Goal: Transaction & Acquisition: Book appointment/travel/reservation

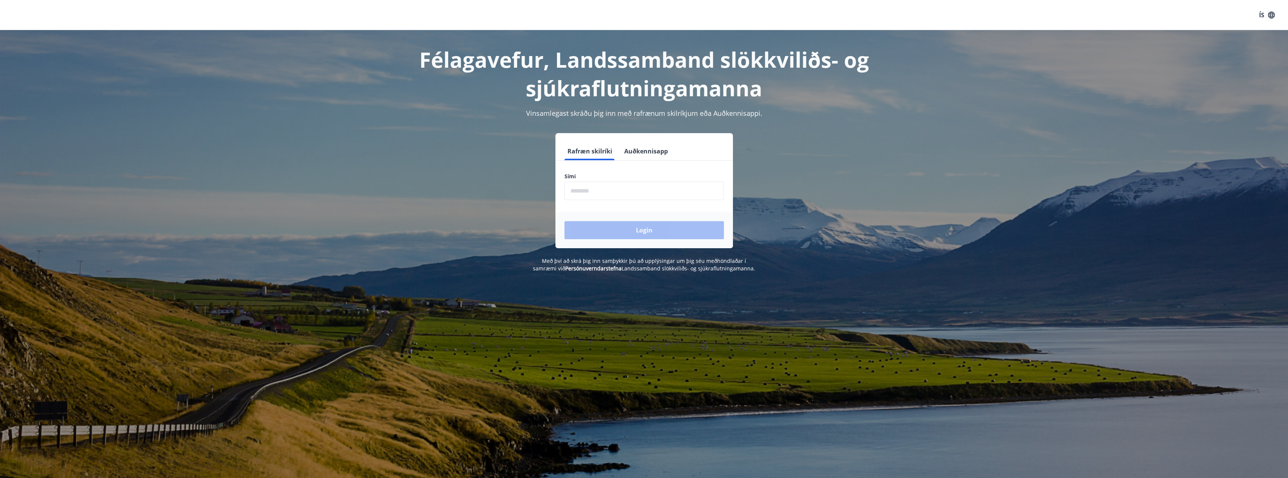
click at [618, 194] on input "phone" at bounding box center [644, 191] width 159 height 18
type input "********"
click at [648, 227] on button "Login" at bounding box center [644, 230] width 159 height 18
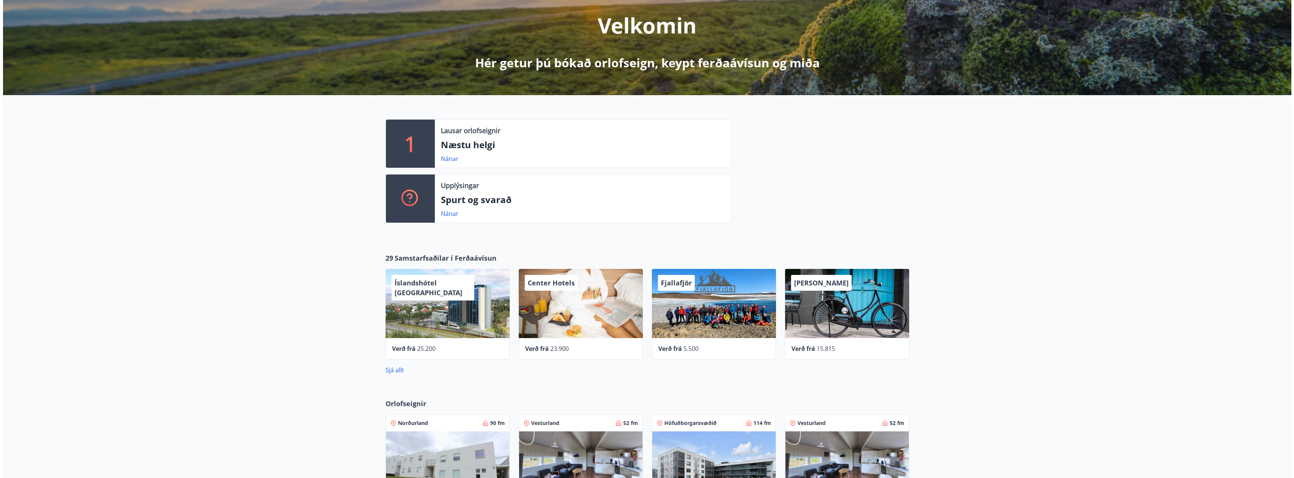
scroll to position [113, 0]
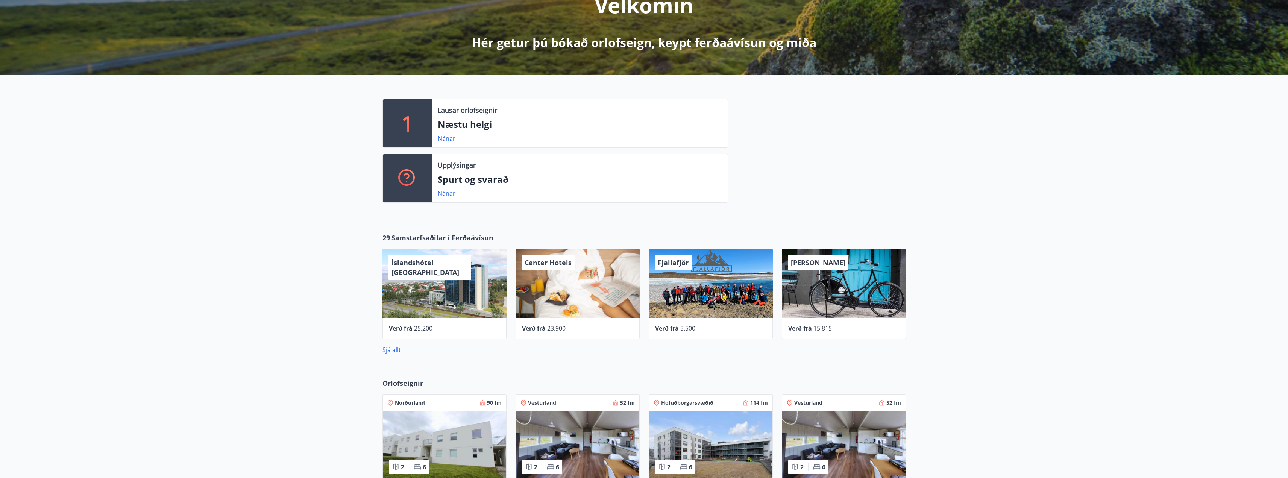
click at [556, 294] on div "Center Hotels" at bounding box center [578, 283] width 124 height 69
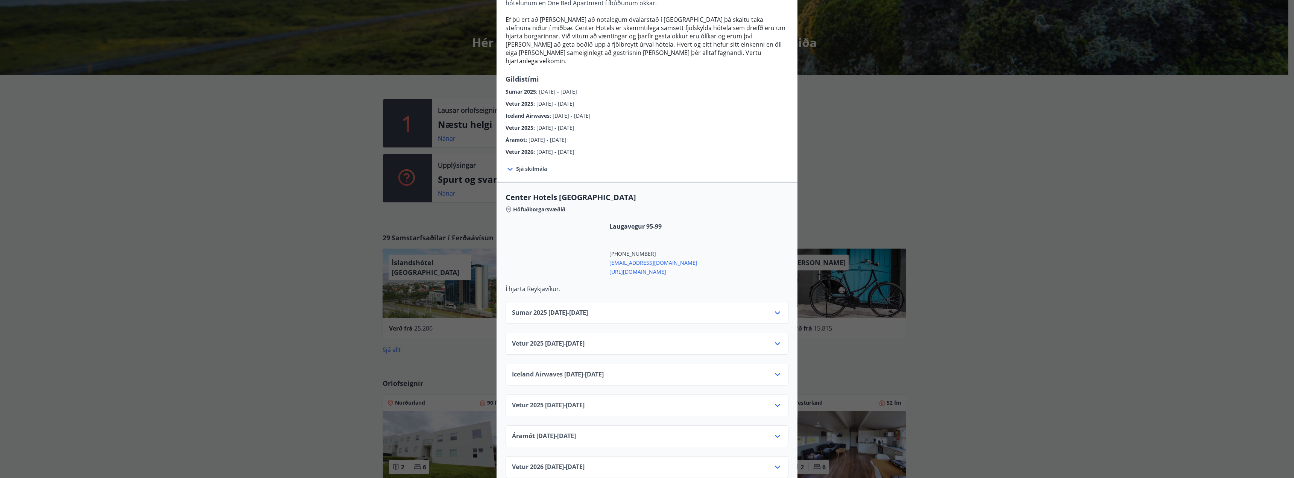
scroll to position [150, 0]
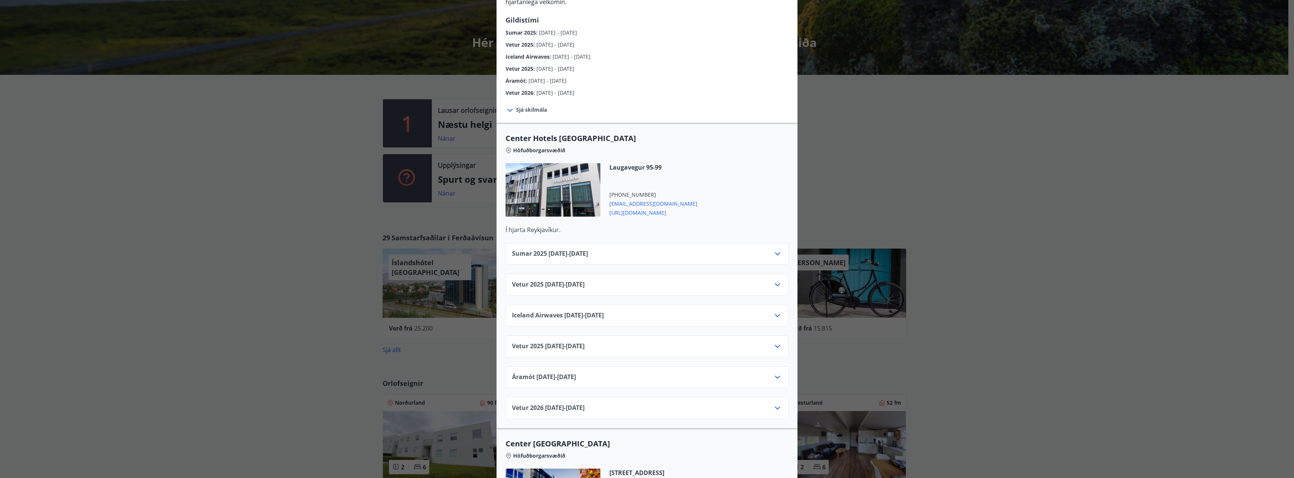
click at [302, 338] on div "Center Hotels Verð er með morgunverði inniföldum og miðast við Standard Double/…" at bounding box center [647, 239] width 1294 height 478
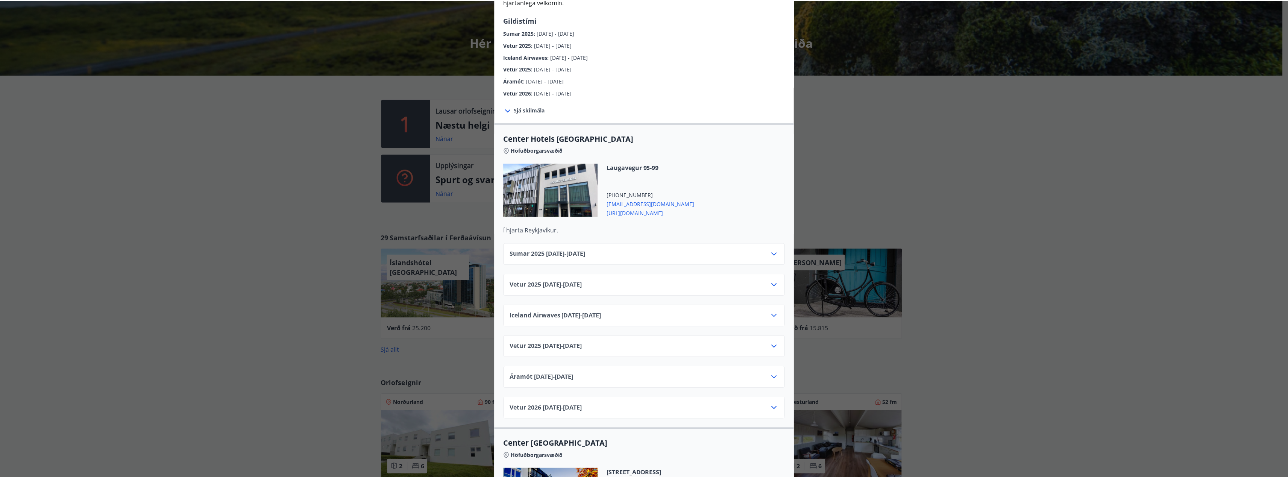
scroll to position [0, 0]
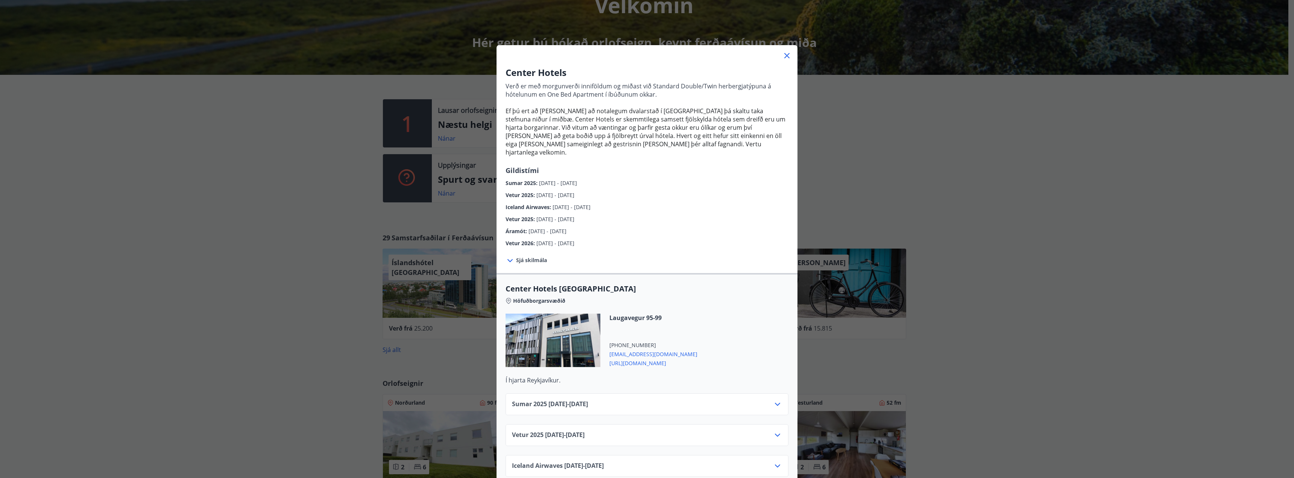
click at [302, 337] on div "Center Hotels Verð er með morgunverði inniföldum og miðast við Standard Double/…" at bounding box center [647, 239] width 1294 height 478
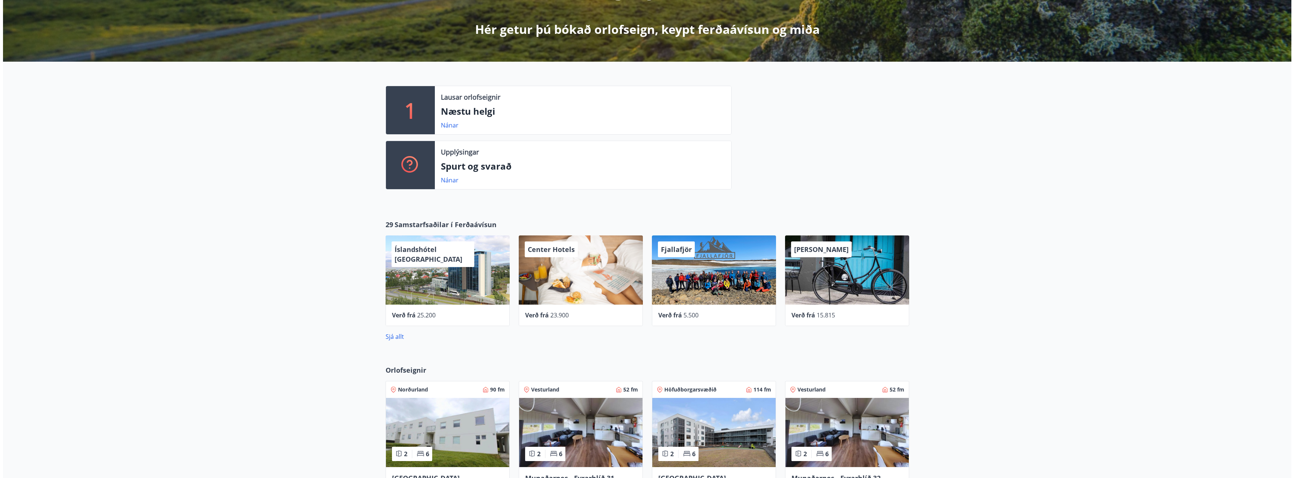
scroll to position [38, 0]
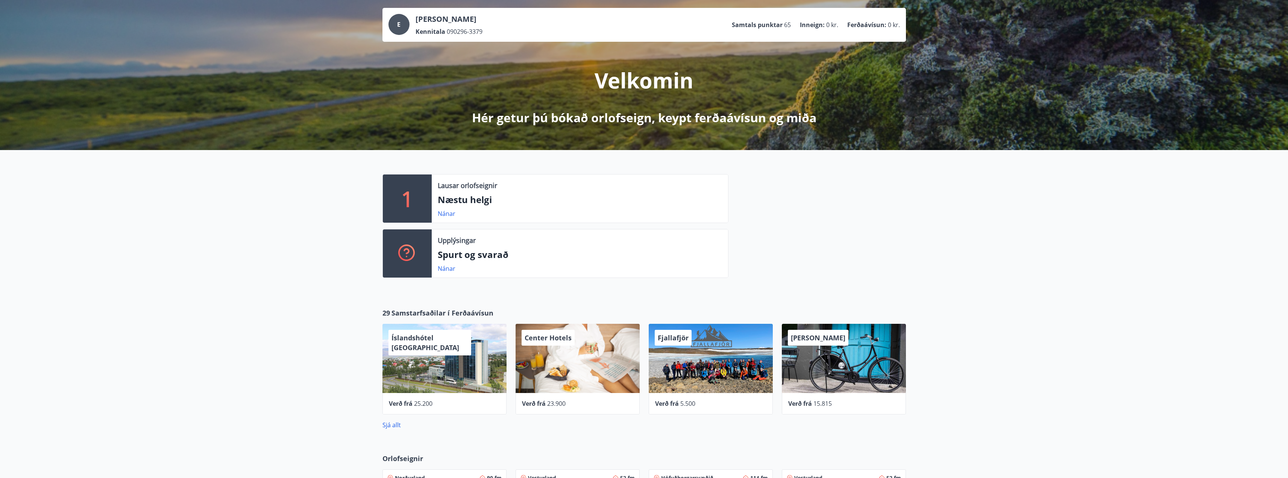
click at [560, 373] on div "Center Hotels" at bounding box center [578, 358] width 124 height 69
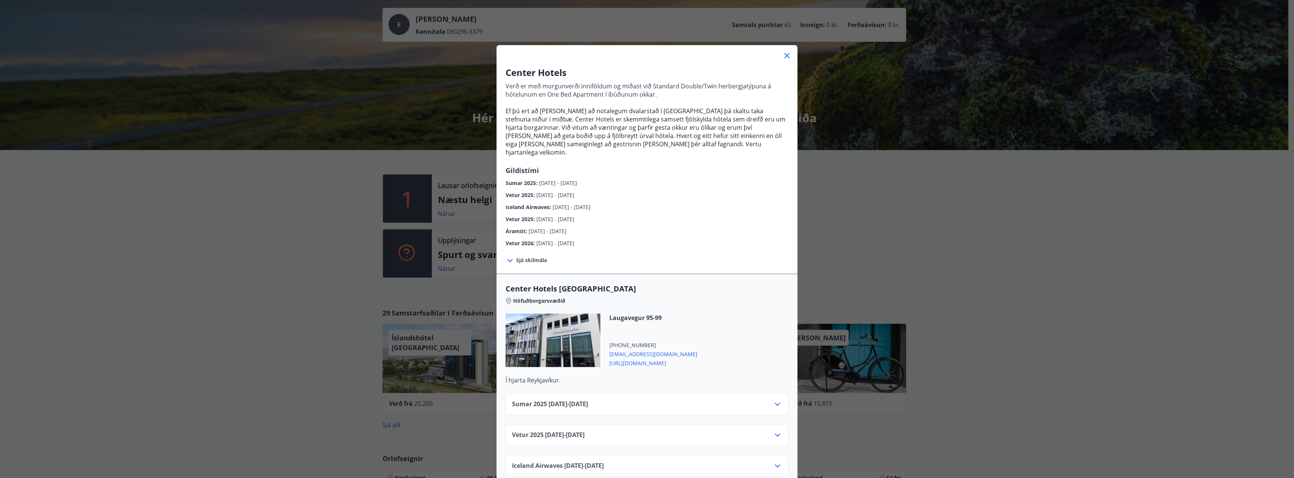
click at [773, 431] on icon at bounding box center [777, 435] width 9 height 9
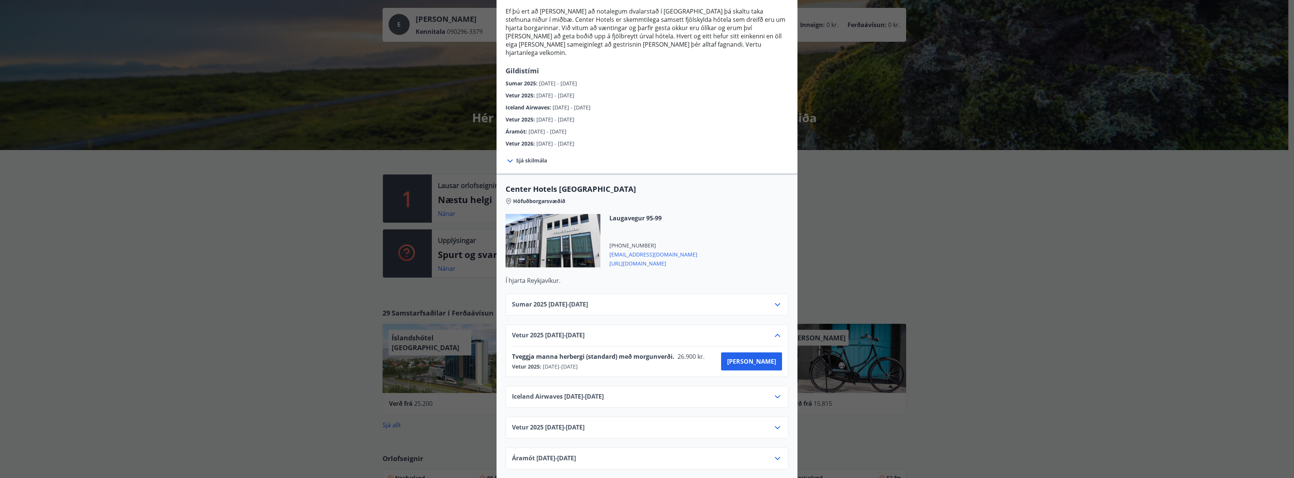
scroll to position [113, 0]
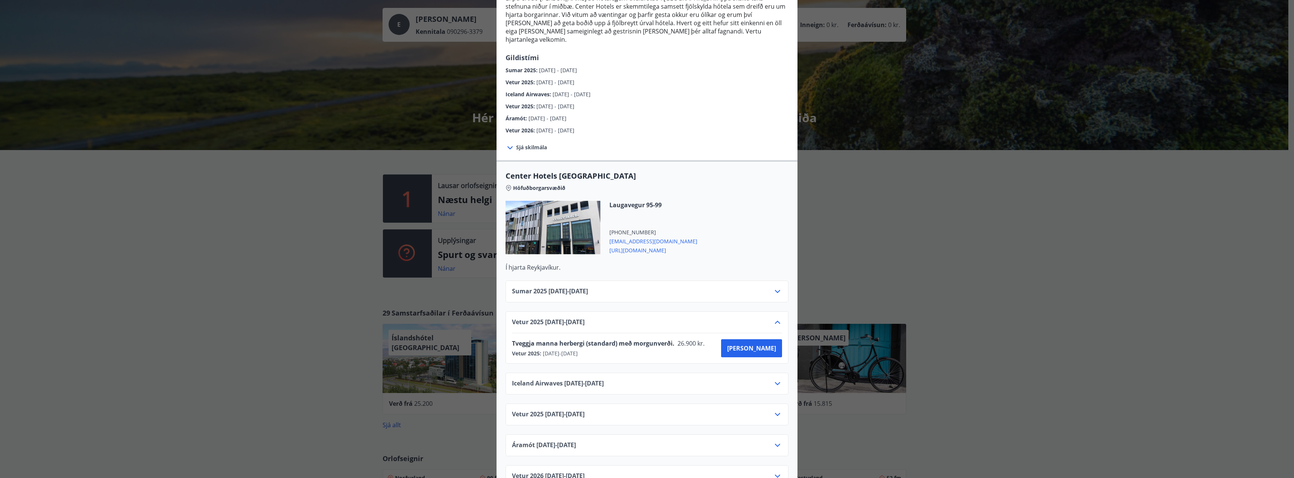
click at [317, 386] on div "Center Hotels Verð er með morgunverði inniföldum og miðast við Standard Double/…" at bounding box center [647, 239] width 1294 height 478
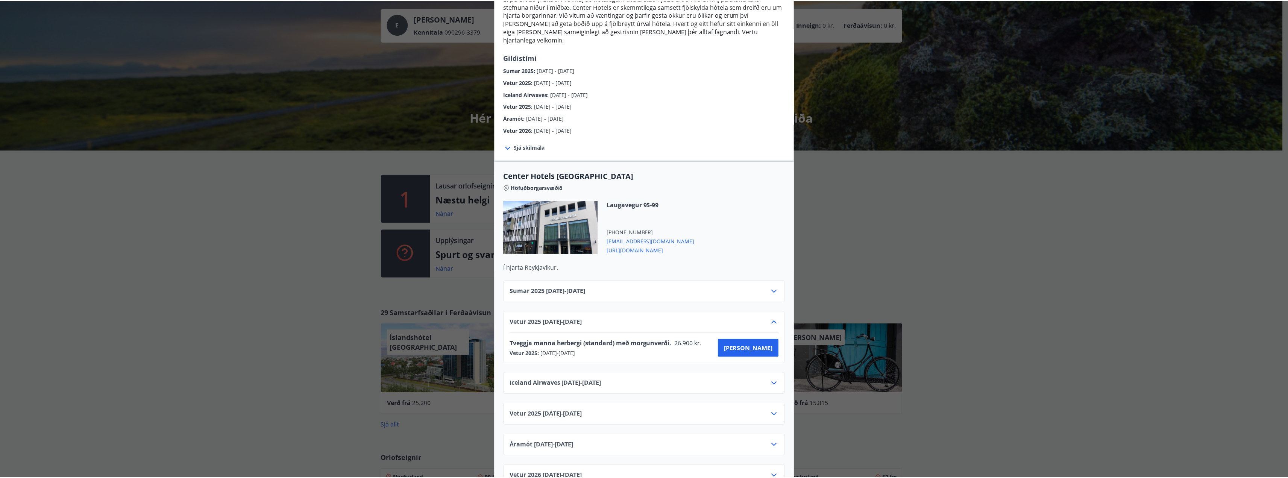
scroll to position [0, 0]
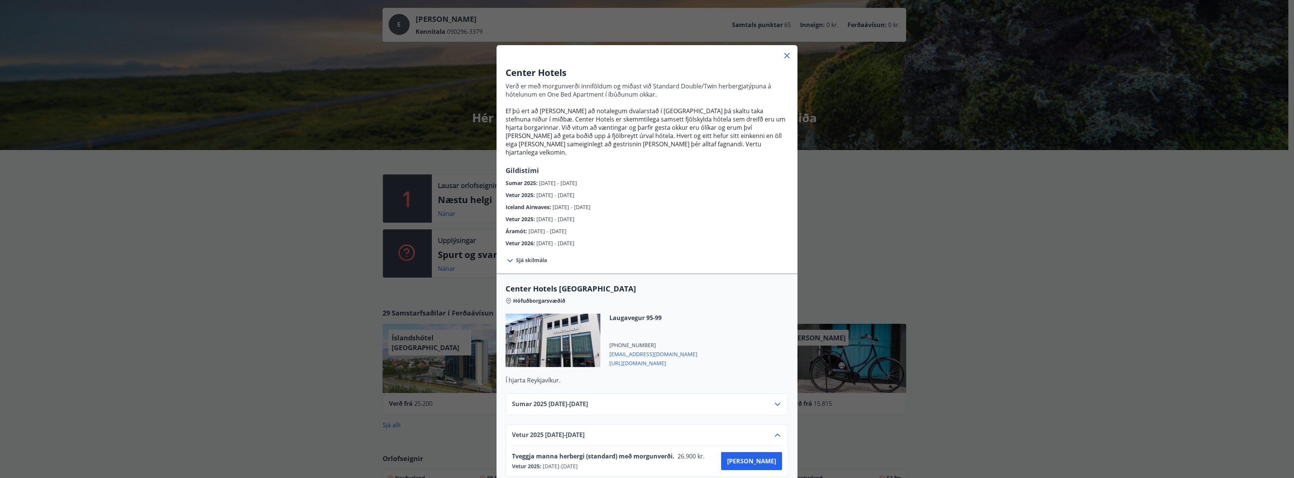
click at [1120, 375] on div "Center Hotels Verð er með morgunverði inniföldum og miðast við Standard Double/…" at bounding box center [647, 239] width 1294 height 478
